Goal: Task Accomplishment & Management: Use online tool/utility

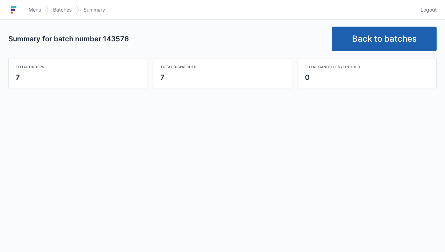
click at [385, 28] on link "Back to batches" at bounding box center [384, 39] width 105 height 24
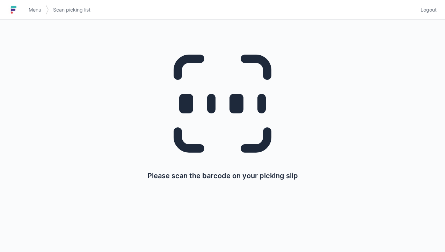
click at [434, 10] on span "Logout" at bounding box center [429, 9] width 16 height 7
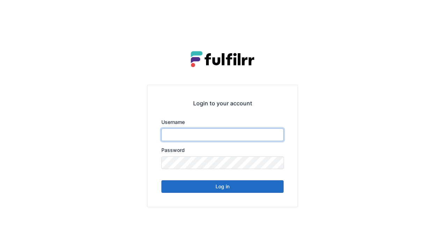
type input "******"
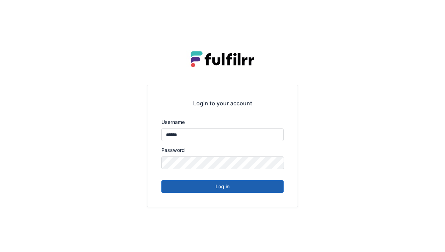
click at [268, 188] on button "Log in" at bounding box center [223, 186] width 122 height 13
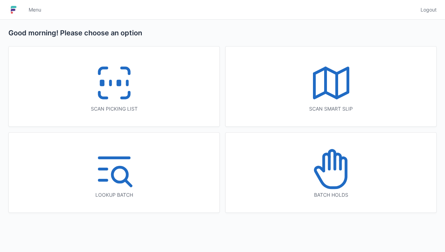
click at [132, 96] on icon at bounding box center [114, 82] width 45 height 45
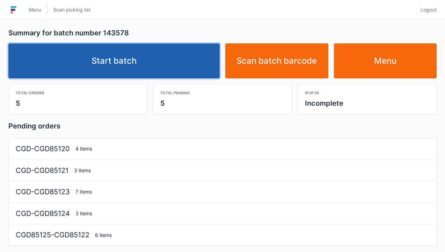
click at [159, 60] on link "Start batch" at bounding box center [113, 60] width 211 height 35
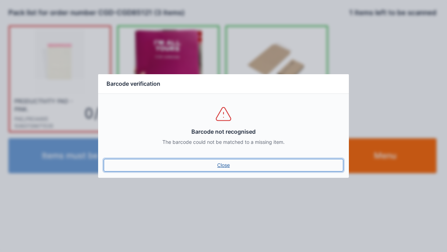
click at [222, 166] on link "Close" at bounding box center [224, 165] width 240 height 13
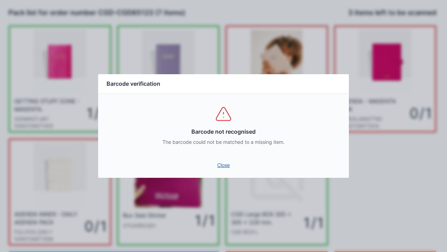
click at [227, 163] on link "Close" at bounding box center [224, 165] width 240 height 13
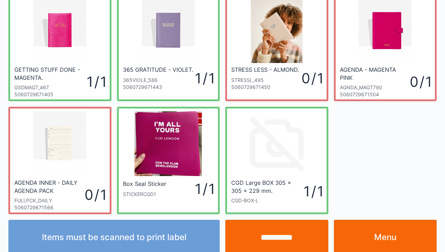
scroll to position [33, 0]
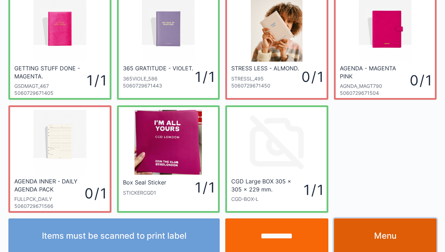
click at [372, 238] on link "Menu" at bounding box center [385, 235] width 103 height 35
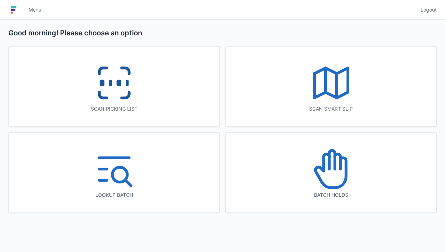
click at [121, 94] on icon at bounding box center [114, 82] width 45 height 45
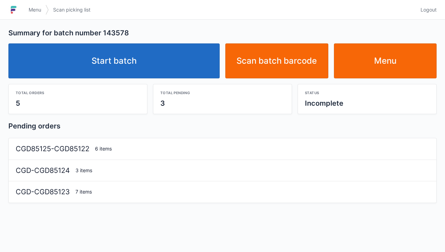
click at [187, 69] on link "Start batch" at bounding box center [113, 60] width 211 height 35
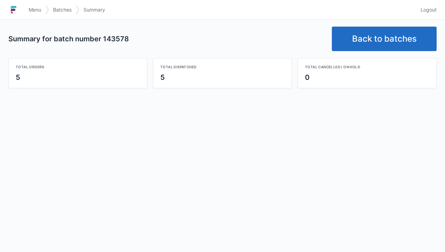
click at [368, 41] on link "Back to batches" at bounding box center [384, 39] width 105 height 24
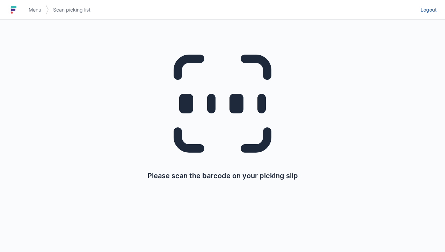
click at [426, 14] on link "Logout" at bounding box center [427, 9] width 20 height 13
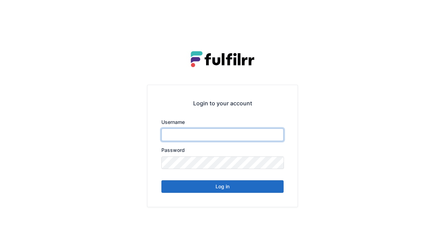
type input "******"
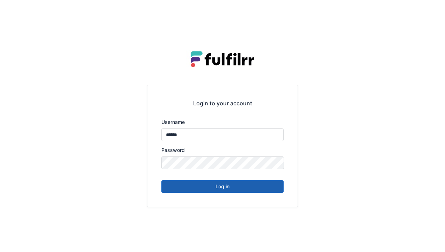
click at [256, 192] on button "Log in" at bounding box center [223, 186] width 122 height 13
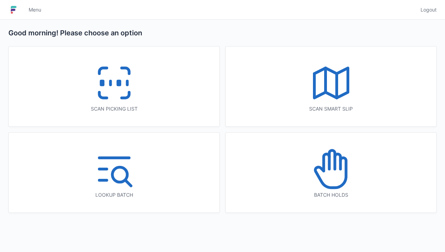
click at [122, 87] on icon at bounding box center [114, 82] width 45 height 45
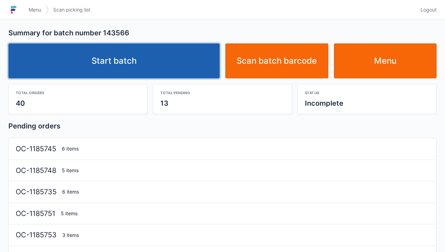
click at [155, 64] on link "Start batch" at bounding box center [113, 60] width 211 height 35
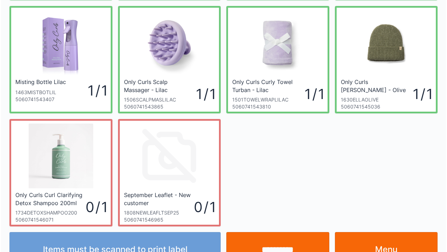
scroll to position [135, 0]
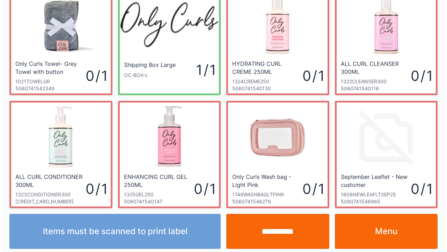
scroll to position [41, 0]
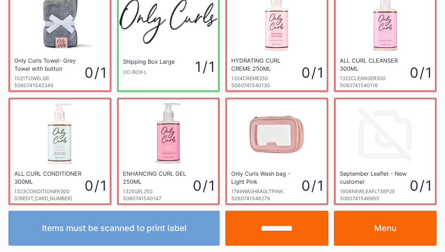
click at [264, 235] on input "**********" at bounding box center [276, 227] width 103 height 35
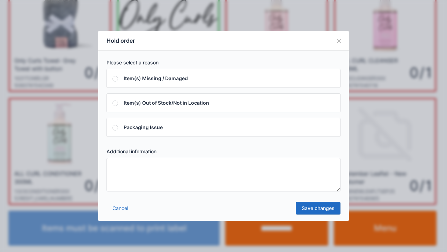
click at [174, 199] on div "Please select a reason Item(s) Missing / Damaged Item(s) Out of Stock/Not in Lo…" at bounding box center [223, 125] width 251 height 149
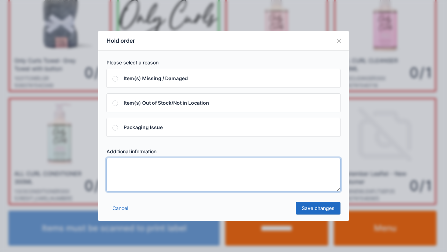
click at [153, 190] on textarea at bounding box center [224, 175] width 234 height 34
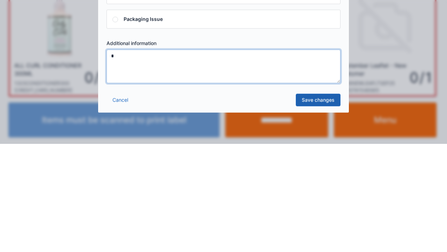
type textarea "*"
click at [330, 213] on link "Save changes" at bounding box center [318, 208] width 45 height 13
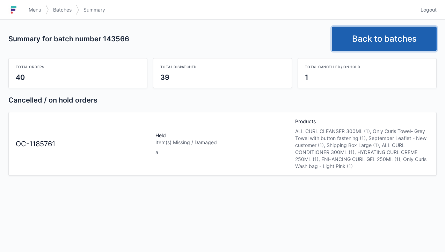
click at [403, 39] on link "Back to batches" at bounding box center [384, 39] width 105 height 24
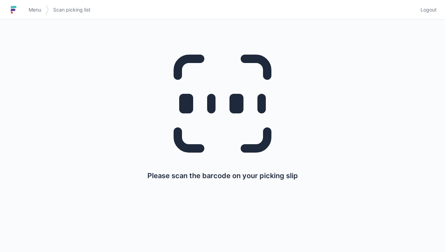
click at [429, 14] on link "Logout" at bounding box center [427, 9] width 20 height 13
